Goal: Book appointment/travel/reservation

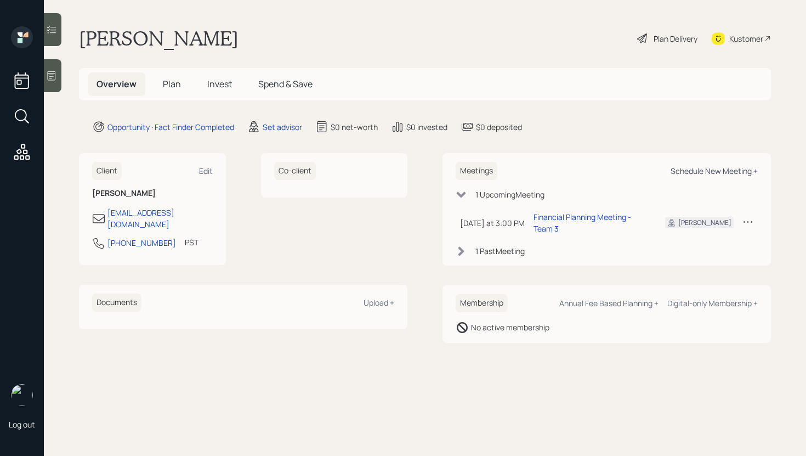
click at [706, 169] on div "Schedule New Meeting +" at bounding box center [714, 171] width 87 height 10
select select "round-[PERSON_NAME]"
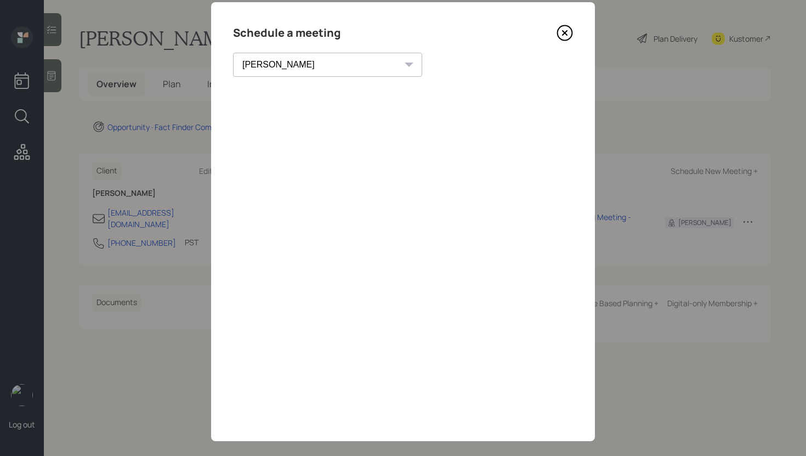
scroll to position [38, 0]
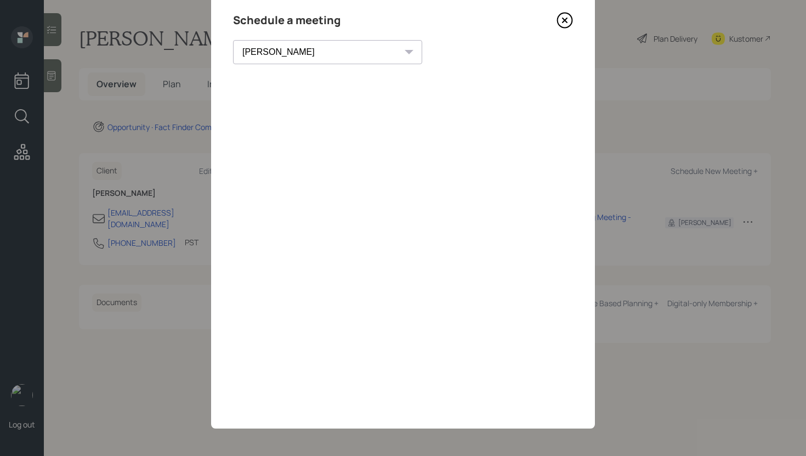
click at [566, 20] on icon at bounding box center [564, 20] width 16 height 16
